Goal: Check status: Check status

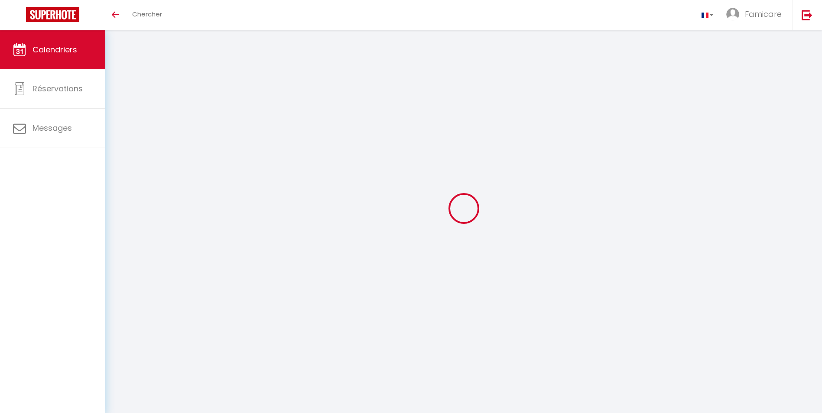
select select
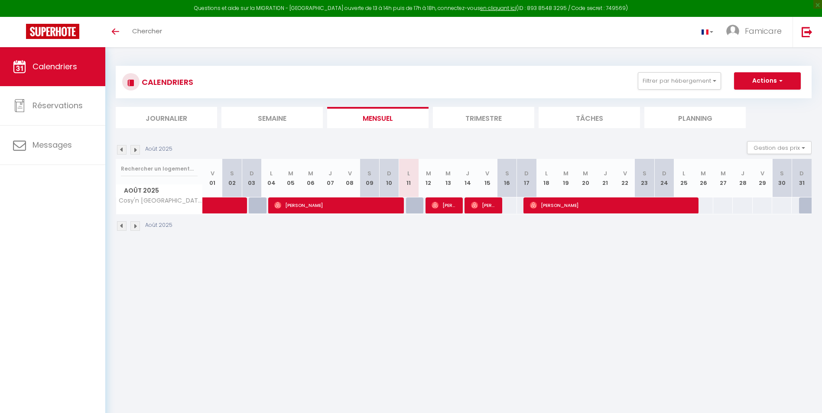
select select
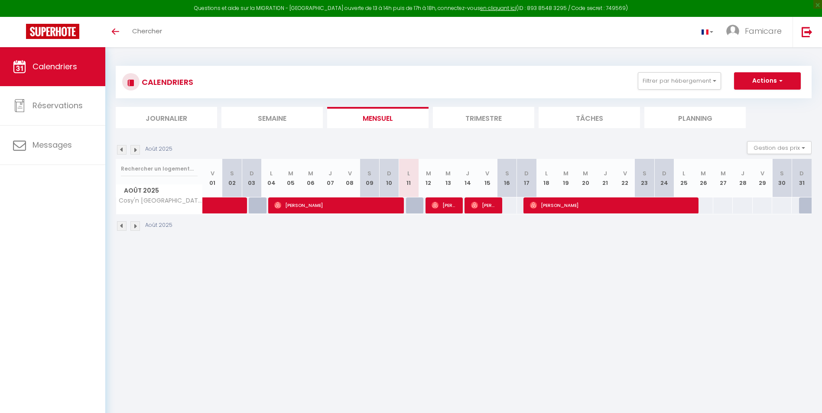
select select
click at [457, 205] on span "[PERSON_NAME]" at bounding box center [445, 205] width 26 height 16
select select "OK"
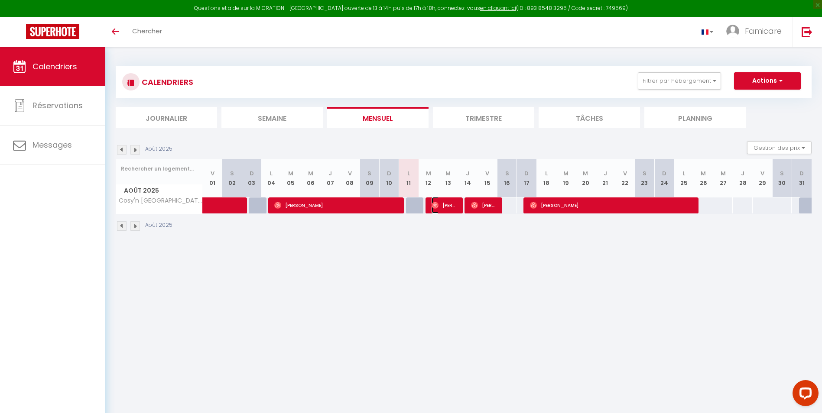
select select "1"
select select "0"
select select "1"
select select
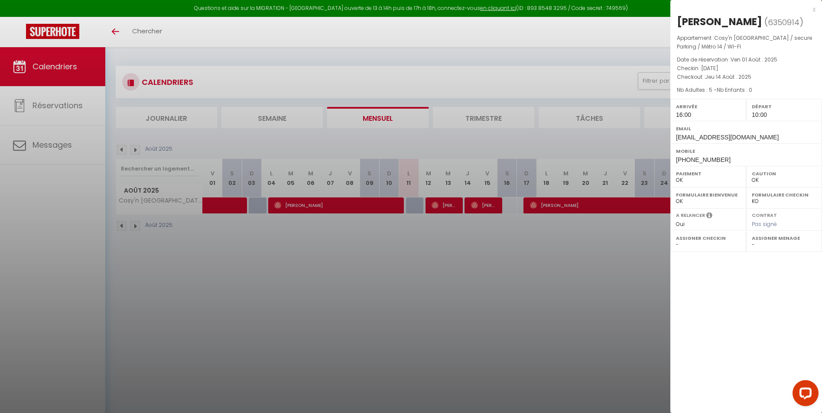
click at [472, 247] on div at bounding box center [411, 206] width 822 height 413
